Goal: Task Accomplishment & Management: Use online tool/utility

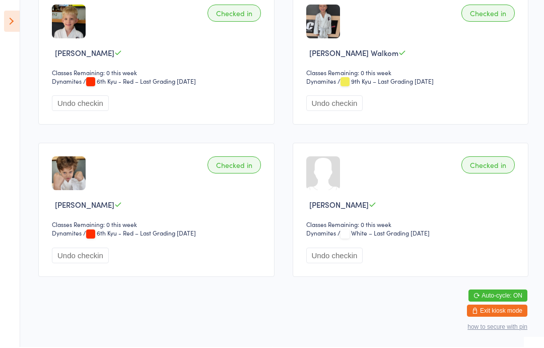
scroll to position [1855, 0]
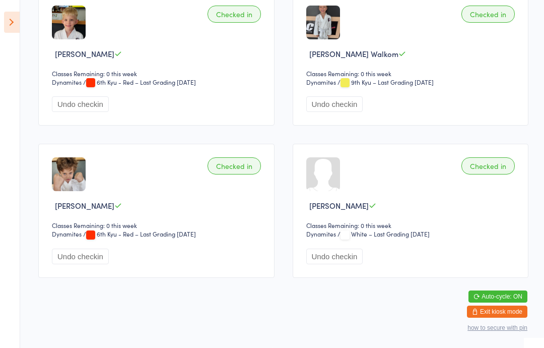
click at [19, 18] on icon at bounding box center [12, 22] width 16 height 21
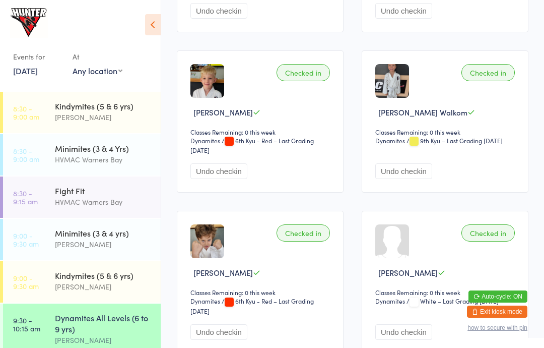
click at [138, 227] on div "Minimites (3 & 4 yrs)" at bounding box center [103, 232] width 97 height 11
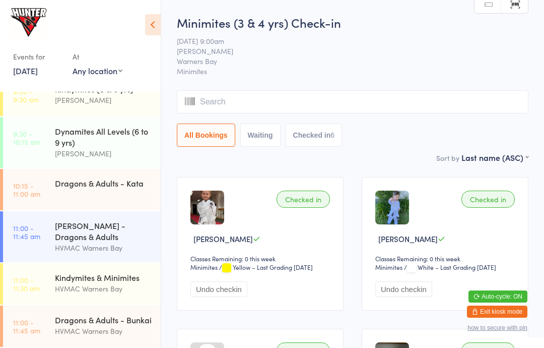
scroll to position [190, 0]
click at [120, 282] on div "Kindymites & Minimites" at bounding box center [103, 277] width 97 height 11
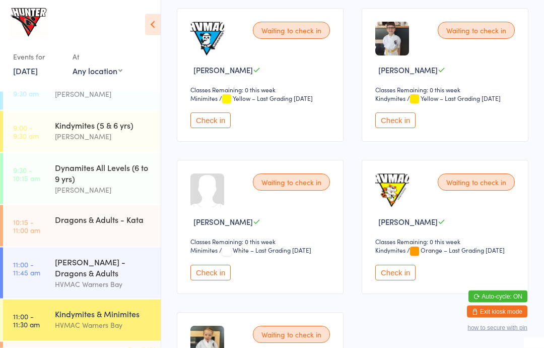
scroll to position [321, 0]
click at [215, 280] on button "Check in" at bounding box center [210, 272] width 40 height 16
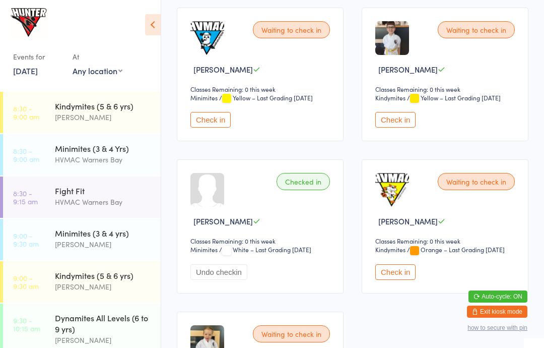
scroll to position [0, 0]
click at [119, 122] on div "[PERSON_NAME]" at bounding box center [103, 117] width 97 height 12
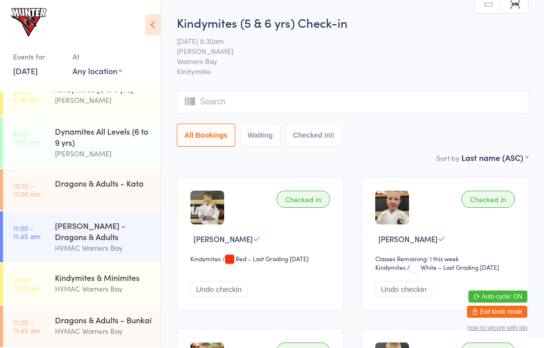
scroll to position [190, 0]
click at [112, 225] on div "[PERSON_NAME] - Dragons & Adults" at bounding box center [103, 231] width 97 height 22
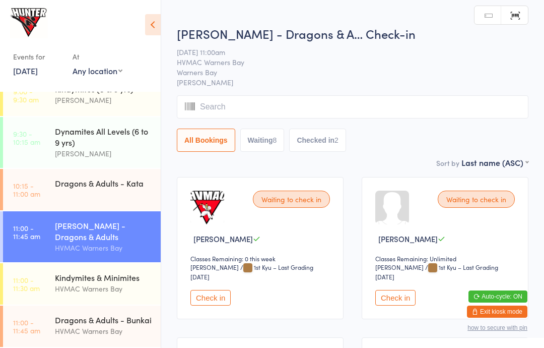
click at [136, 184] on div "Dragons & Adults - Kata" at bounding box center [103, 182] width 97 height 11
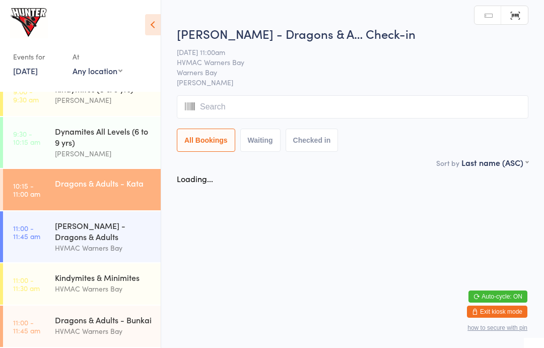
click at [136, 188] on div "Dragons & Adults - Kata" at bounding box center [108, 183] width 106 height 28
click at [128, 193] on div "Dragons & Adults - Kata" at bounding box center [108, 183] width 106 height 28
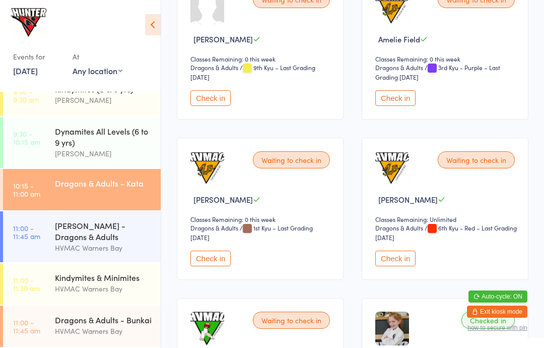
scroll to position [990, 0]
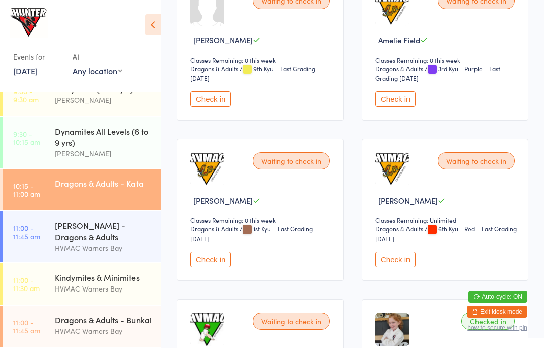
click at [217, 267] on button "Check in" at bounding box center [210, 259] width 40 height 16
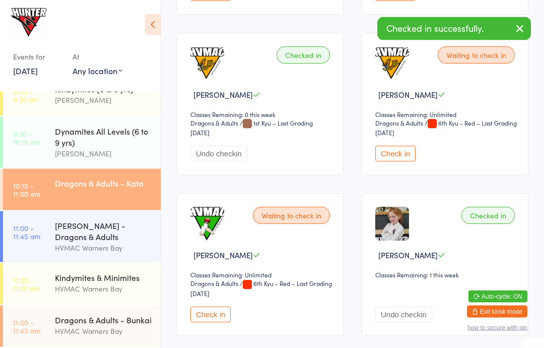
scroll to position [1093, 0]
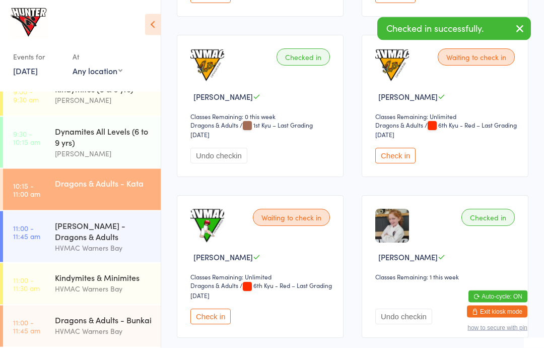
click at [113, 328] on div "HVMAC Warners Bay" at bounding box center [103, 331] width 97 height 12
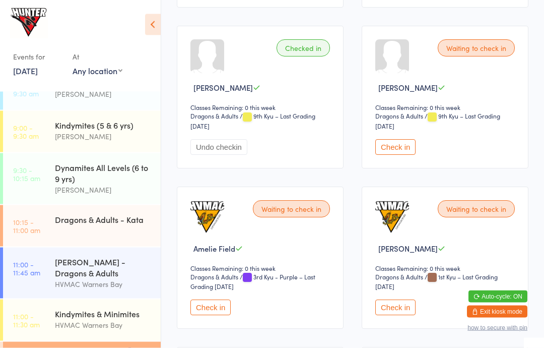
scroll to position [472, 0]
click at [405, 314] on button "Check in" at bounding box center [395, 307] width 40 height 16
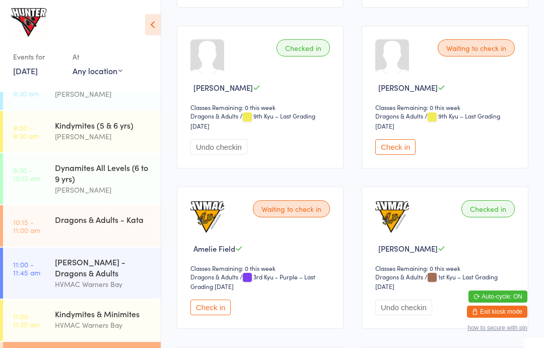
click at [123, 219] on div "Dragons & Adults - Kata" at bounding box center [103, 219] width 97 height 11
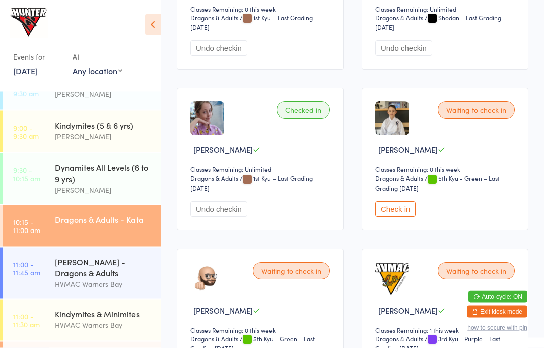
scroll to position [2002, 0]
click at [405, 217] on button "Check in" at bounding box center [395, 209] width 40 height 16
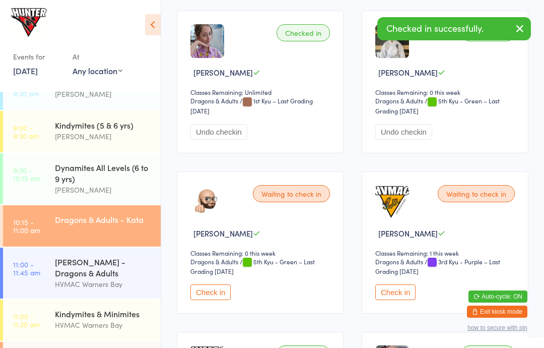
scroll to position [2080, 0]
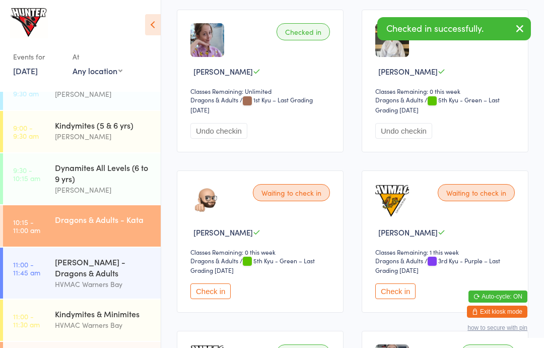
click at [223, 299] on button "Check in" at bounding box center [210, 291] width 40 height 16
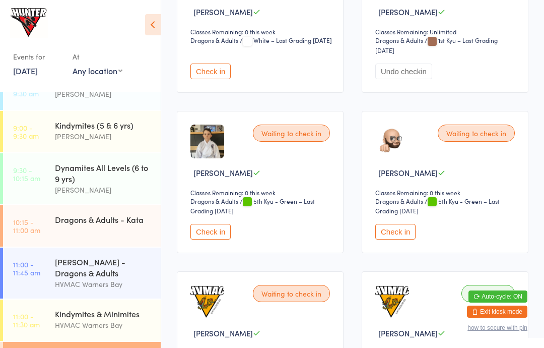
scroll to position [1350, 0]
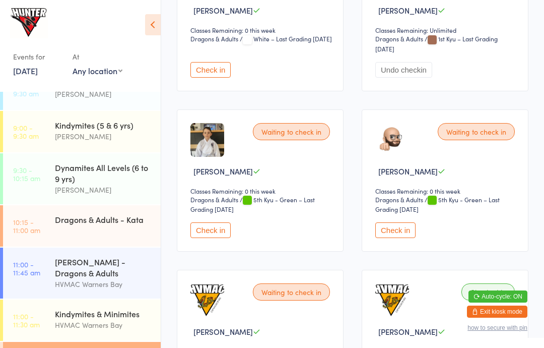
click at [406, 238] on button "Check in" at bounding box center [395, 230] width 40 height 16
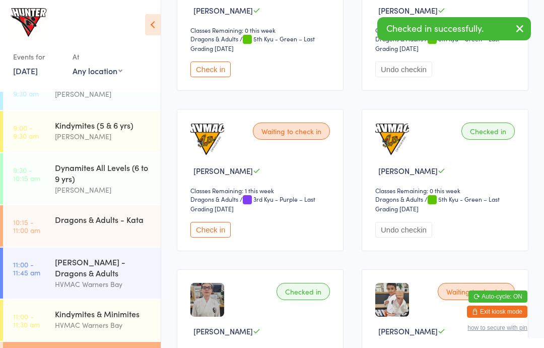
scroll to position [1512, 0]
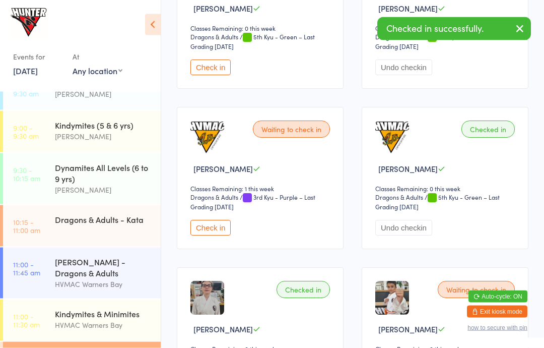
click at [220, 76] on button "Check in" at bounding box center [210, 68] width 40 height 16
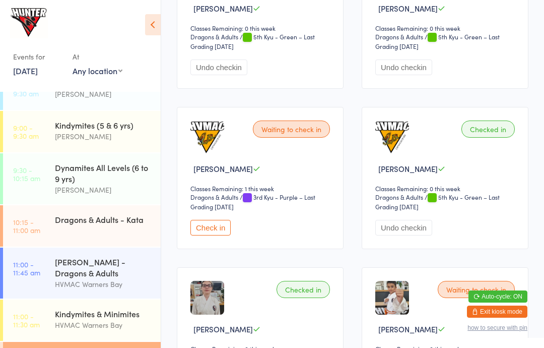
click at [89, 220] on div "Dragons & Adults - Kata" at bounding box center [103, 219] width 97 height 11
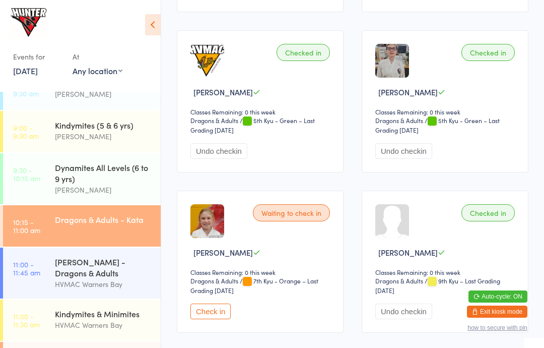
scroll to position [2453, 0]
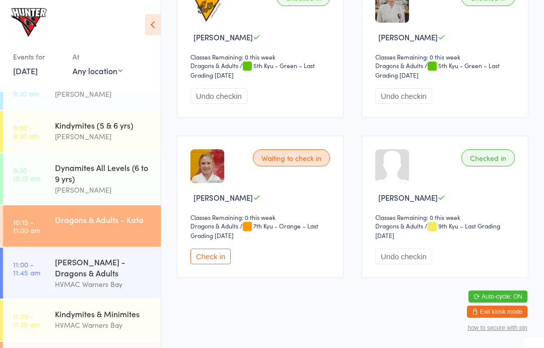
click at [211, 264] on button "Check in" at bounding box center [210, 256] width 40 height 16
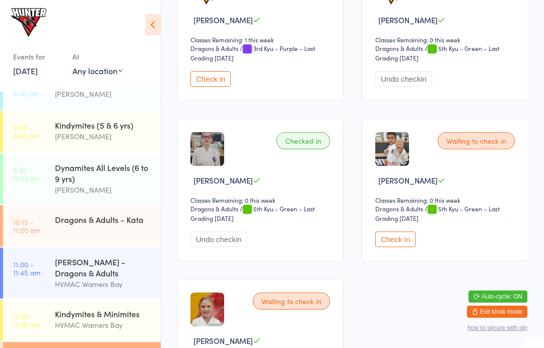
scroll to position [1810, 0]
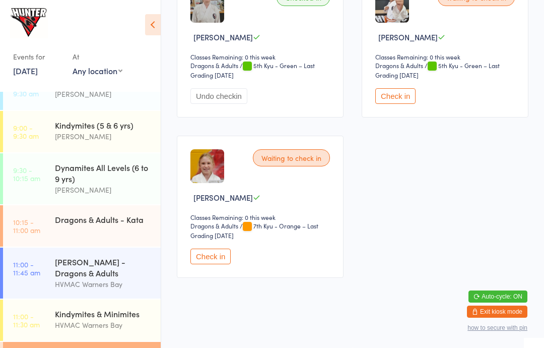
click at [215, 278] on div "Waiting to check in [PERSON_NAME] Classes Remaining: 0 this week Dragons & Adul…" at bounding box center [260, 207] width 167 height 142
click at [210, 264] on button "Check in" at bounding box center [210, 256] width 40 height 16
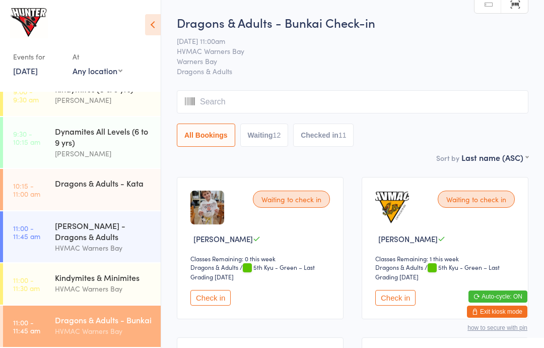
scroll to position [190, 0]
click at [100, 187] on div "Dragons & Adults - Kata" at bounding box center [108, 183] width 106 height 28
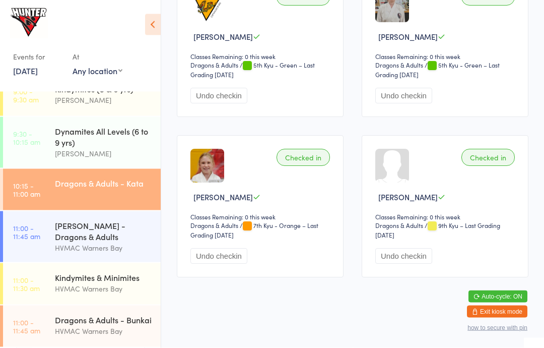
scroll to position [190, 0]
click at [72, 321] on div "Dragons & Adults - Bunkai" at bounding box center [103, 319] width 97 height 11
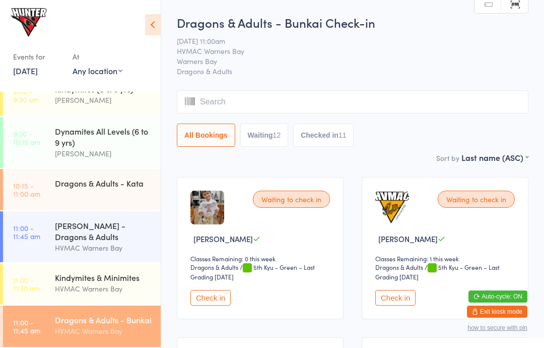
scroll to position [190, 0]
click at [90, 320] on div "Dragons & Adults - Bunkai" at bounding box center [103, 319] width 97 height 11
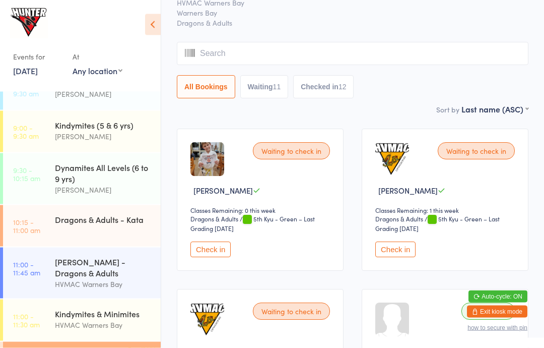
scroll to position [0, 0]
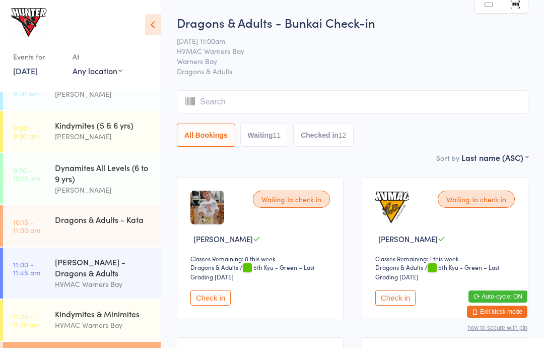
click at [62, 263] on div "[PERSON_NAME] - Dragons & Adults" at bounding box center [103, 267] width 97 height 22
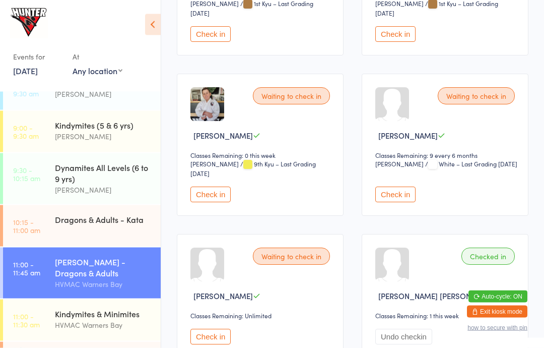
scroll to position [311, 0]
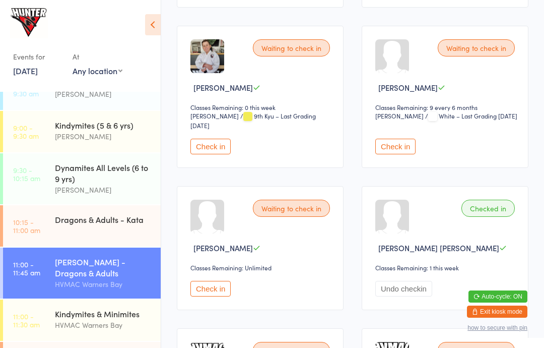
click at [193, 142] on div "Waiting to check in [PERSON_NAME] Classes Remaining: 0 this week [PERSON_NAME] …" at bounding box center [260, 97] width 167 height 142
click at [218, 153] on button "Check in" at bounding box center [210, 147] width 40 height 16
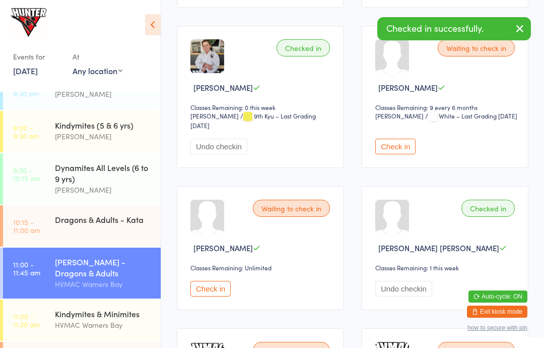
click at [101, 219] on div "Dragons & Adults - Kata" at bounding box center [103, 219] width 97 height 11
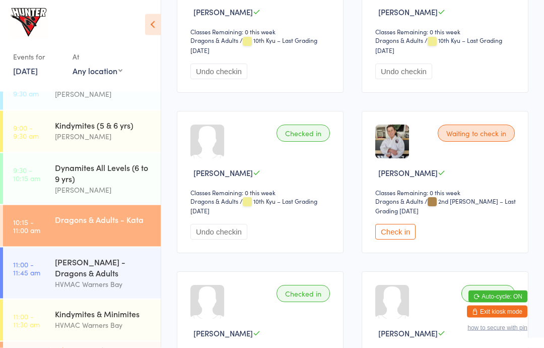
scroll to position [537, 0]
click at [401, 239] on button "Check in" at bounding box center [395, 232] width 40 height 16
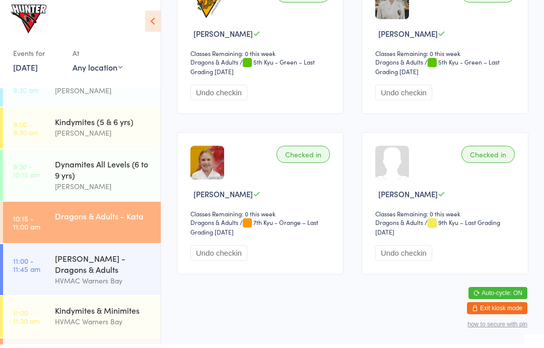
scroll to position [2494, 0]
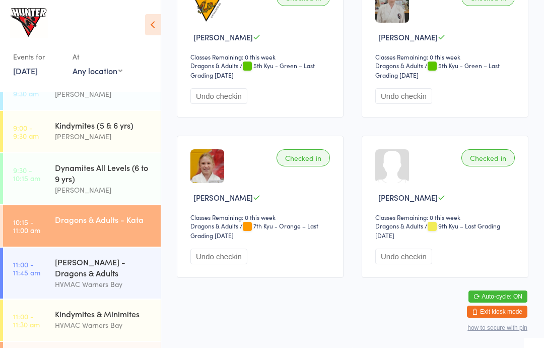
click at [58, 327] on div "HVMAC Warners Bay" at bounding box center [103, 325] width 97 height 12
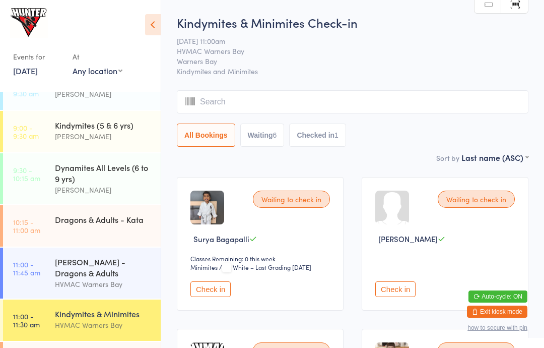
click at [74, 72] on select "Any location [GEOGRAPHIC_DATA]" at bounding box center [98, 70] width 50 height 11
click at [99, 66] on select "Any location [GEOGRAPHIC_DATA]" at bounding box center [98, 70] width 50 height 11
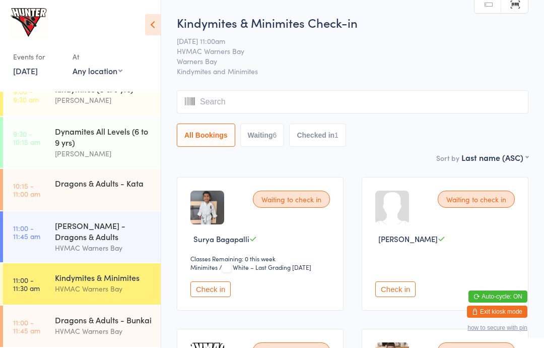
scroll to position [190, 0]
click at [72, 320] on div "Dragons & Adults - Bunkai" at bounding box center [103, 319] width 97 height 11
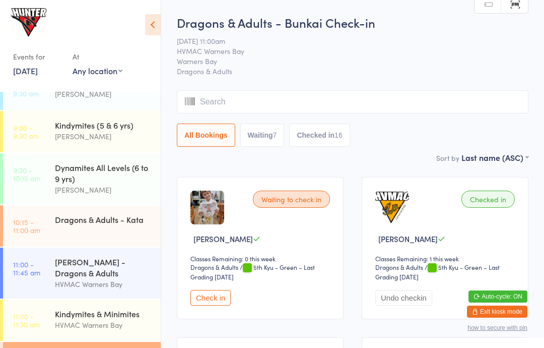
click at [216, 303] on button "Check in" at bounding box center [210, 298] width 40 height 16
click at [73, 271] on div "[PERSON_NAME] - Dragons & Adults" at bounding box center [103, 267] width 97 height 22
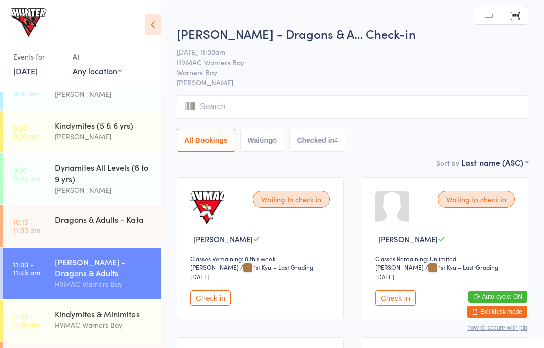
click at [210, 296] on button "Check in" at bounding box center [210, 298] width 40 height 16
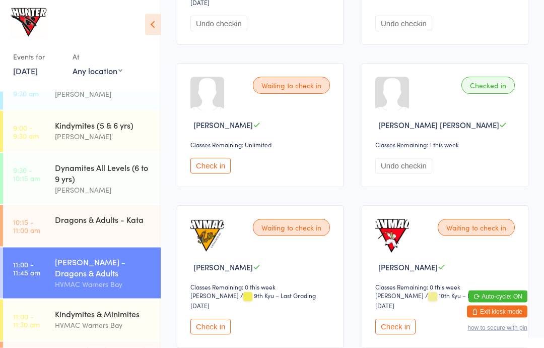
scroll to position [434, 0]
click at [217, 173] on button "Check in" at bounding box center [210, 166] width 40 height 16
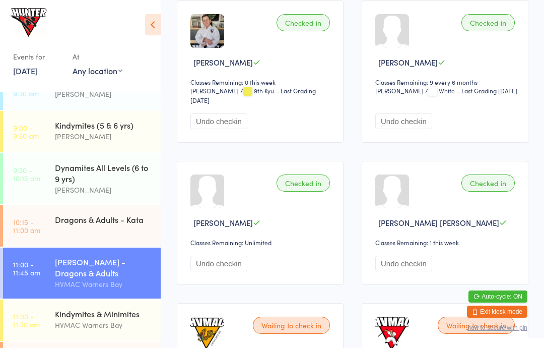
scroll to position [335, 0]
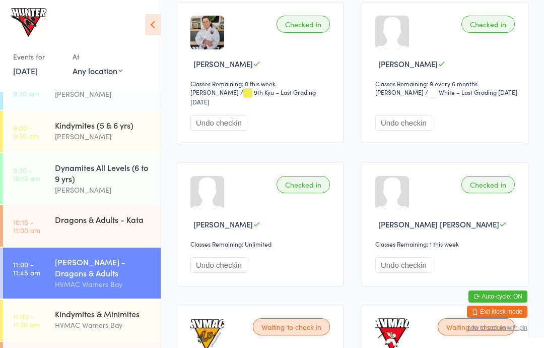
click at [98, 319] on div "Kindymites & Minimites" at bounding box center [103, 313] width 97 height 11
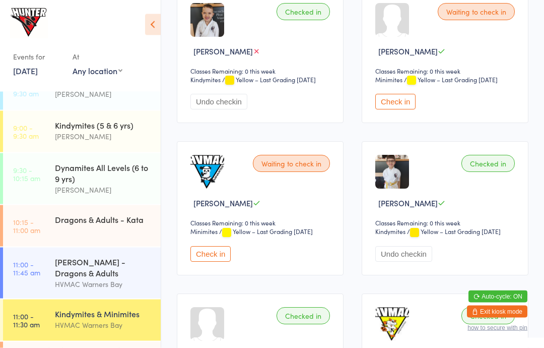
scroll to position [339, 0]
click at [215, 259] on button "Check in" at bounding box center [210, 254] width 40 height 16
click at [118, 315] on div "Kindymites & Minimites" at bounding box center [103, 313] width 97 height 11
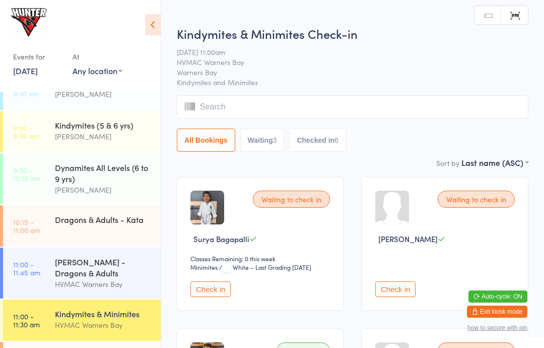
click at [224, 293] on button "Check in" at bounding box center [210, 289] width 40 height 16
